Goal: Transaction & Acquisition: Purchase product/service

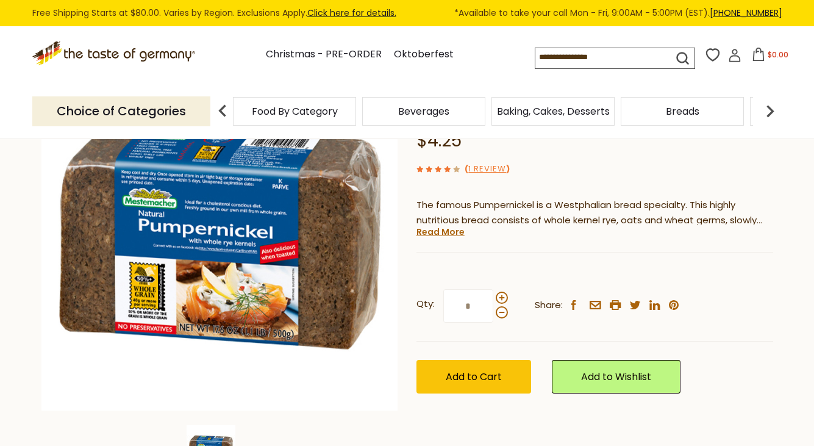
scroll to position [141, 0]
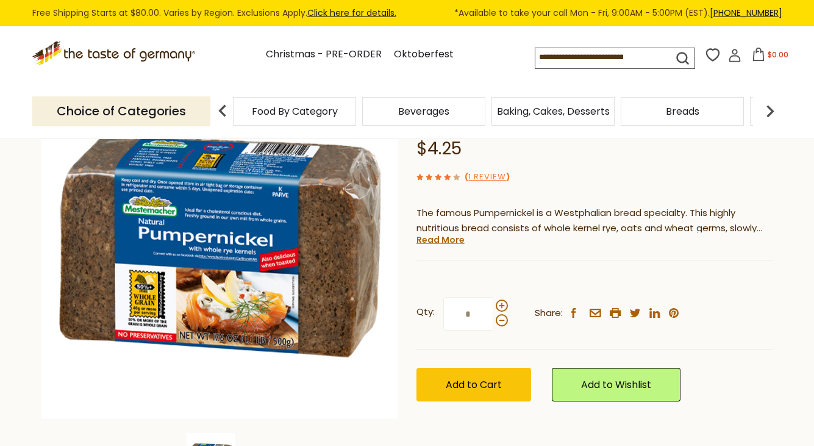
drag, startPoint x: 818, startPoint y: 37, endPoint x: 806, endPoint y: 59, distance: 25.1
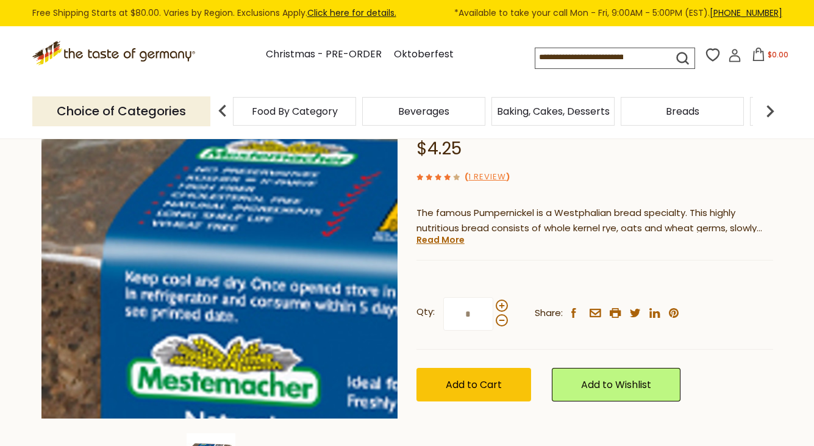
drag, startPoint x: 174, startPoint y: 169, endPoint x: 119, endPoint y: 154, distance: 56.8
click at [119, 154] on img at bounding box center [219, 240] width 357 height 357
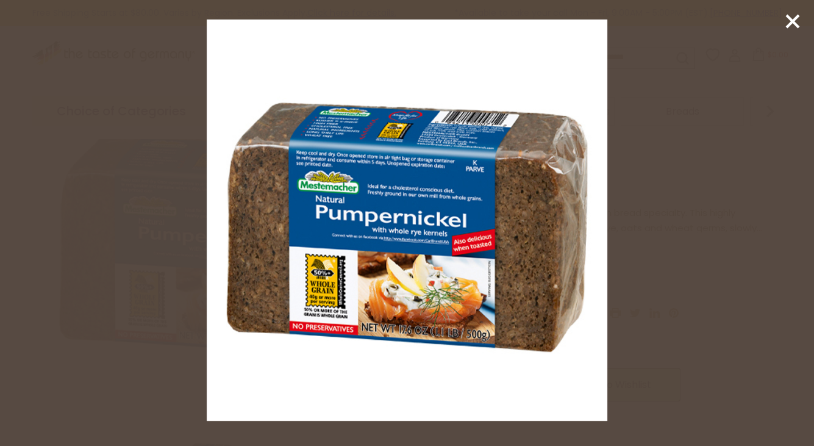
click at [428, 210] on img at bounding box center [407, 220] width 401 height 401
click at [505, 219] on img at bounding box center [407, 220] width 401 height 401
click at [405, 198] on img at bounding box center [407, 220] width 401 height 401
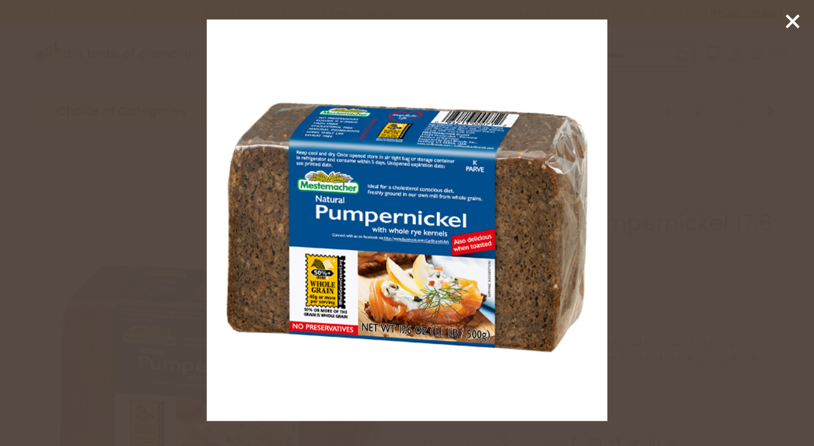
drag, startPoint x: 405, startPoint y: 198, endPoint x: 386, endPoint y: 196, distance: 19.0
click at [386, 196] on img at bounding box center [407, 220] width 401 height 401
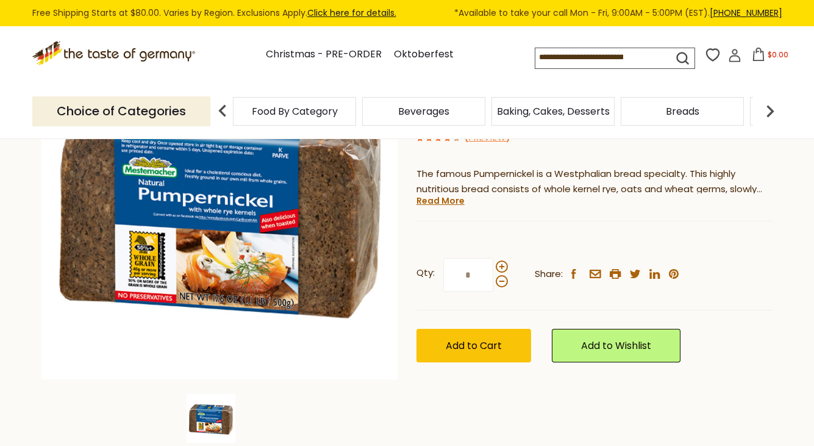
scroll to position [172, 0]
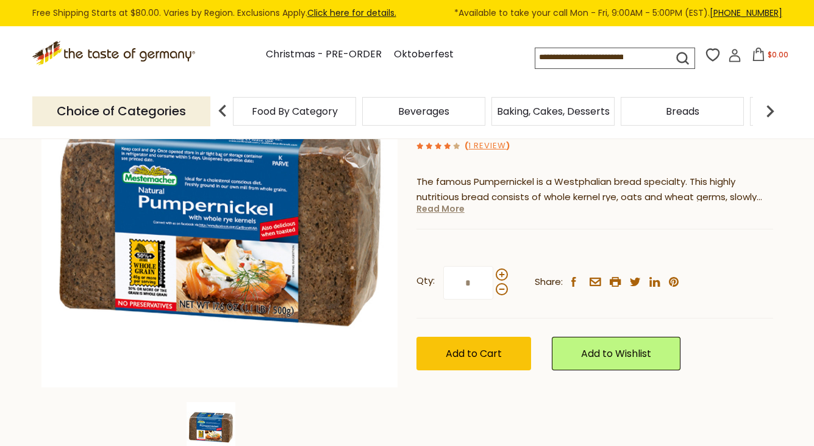
click at [447, 215] on link "Read More" at bounding box center [440, 208] width 48 height 12
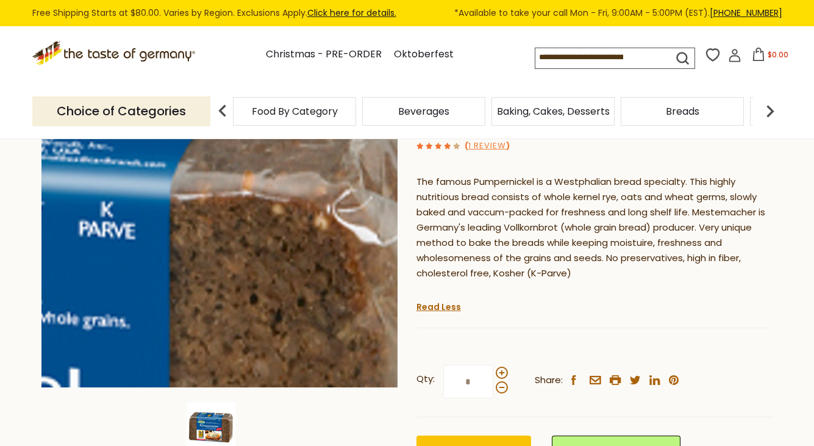
drag, startPoint x: 117, startPoint y: 151, endPoint x: 351, endPoint y: 151, distance: 233.5
click at [351, 151] on img at bounding box center [219, 208] width 357 height 357
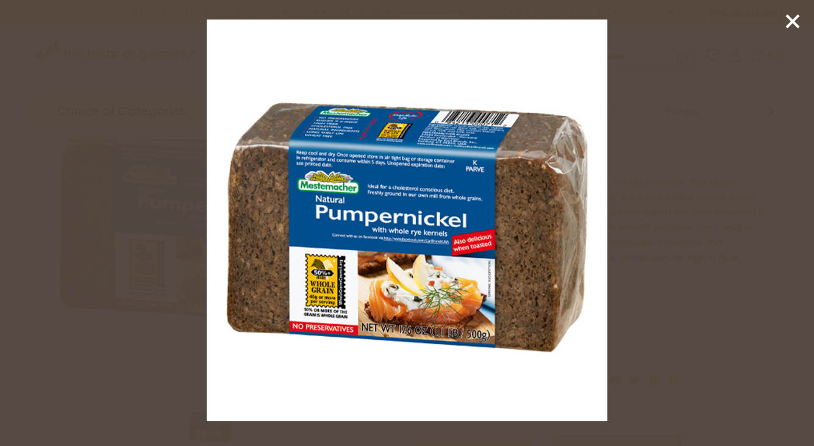
click at [429, 289] on img at bounding box center [407, 220] width 401 height 401
